Goal: Check status

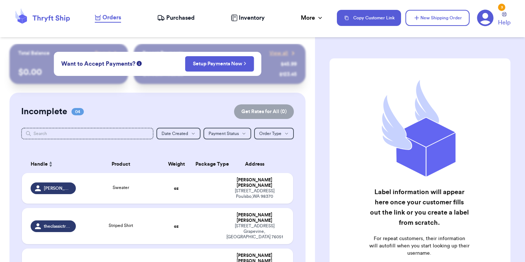
scroll to position [82, 0]
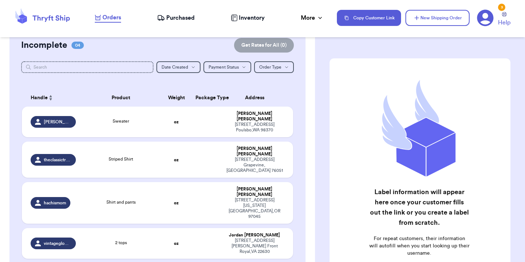
scroll to position [68, 0]
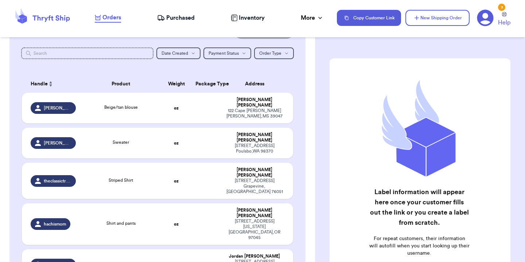
scroll to position [81, 0]
